Goal: Task Accomplishment & Management: Use online tool/utility

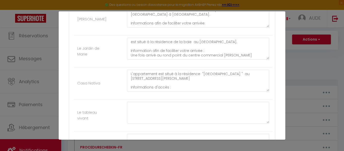
scroll to position [220, 0]
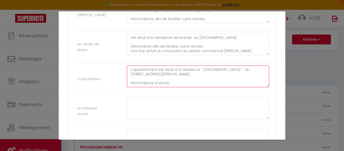
click at [172, 84] on textarea "L'appartement est situé à la résidence "[GEOGRAPHIC_DATA] " au [STREET_ADDRESS]…" at bounding box center [198, 77] width 142 height 22
click at [178, 80] on textarea "L'appartement est situé à la résidence "[GEOGRAPHIC_DATA] " au [STREET_ADDRESS]…" at bounding box center [198, 77] width 142 height 22
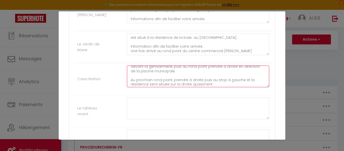
click at [225, 85] on textarea "L'appartement est situé à la résidence "[GEOGRAPHIC_DATA] " au [STREET_ADDRESS]…" at bounding box center [198, 77] width 142 height 22
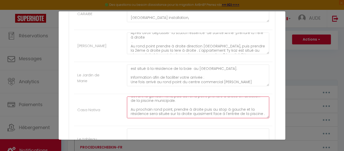
scroll to position [40, 0]
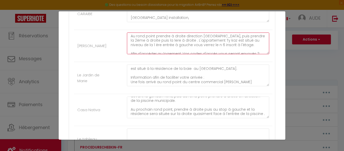
click at [266, 48] on textarea "est situé au n 6 de la résidence les cocotiers quartier [GEOGRAPHIC_DATA] à [GE…" at bounding box center [198, 44] width 142 height 22
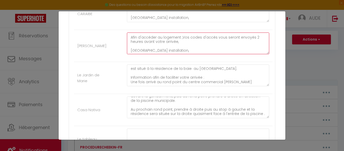
scroll to position [57, 0]
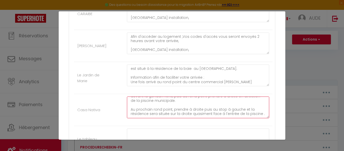
click at [257, 110] on textarea "L'appartement est situé à la résidence "[GEOGRAPHIC_DATA] " au [STREET_ADDRESS]…" at bounding box center [198, 108] width 142 height 22
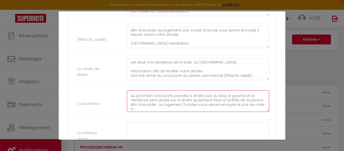
scroll to position [43, 0]
click at [147, 110] on textarea "L'appartement est situé à la résidence "[GEOGRAPHIC_DATA] " au [STREET_ADDRESS]…" at bounding box center [198, 101] width 142 height 22
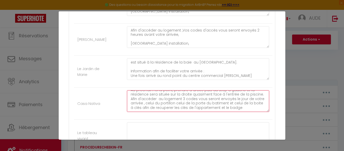
click at [176, 109] on textarea "L'appartement est situé à la résidence "[GEOGRAPHIC_DATA] " au [STREET_ADDRESS]…" at bounding box center [198, 101] width 142 height 22
click at [253, 110] on textarea "L'appartement est situé à la résidence "[GEOGRAPHIC_DATA] " au [STREET_ADDRESS]…" at bounding box center [198, 101] width 142 height 22
click at [224, 109] on textarea "L'appartement est situé à la résidence "[GEOGRAPHIC_DATA] " au [STREET_ADDRESS]…" at bounding box center [198, 101] width 142 height 22
click at [227, 110] on textarea "L'appartement est situé à la résidence "[GEOGRAPHIC_DATA] " au [STREET_ADDRESS]…" at bounding box center [198, 101] width 142 height 22
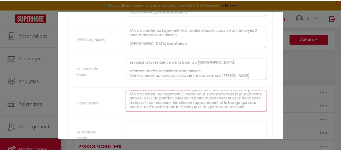
scroll to position [281, 0]
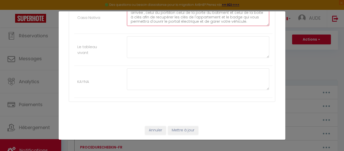
type textarea "L'appartement est situé à la résidence "[GEOGRAPHIC_DATA] " au [STREET_ADDRESS]…"
click at [189, 129] on button "Mettre à jour" at bounding box center [183, 130] width 30 height 9
